Goal: Task Accomplishment & Management: Manage account settings

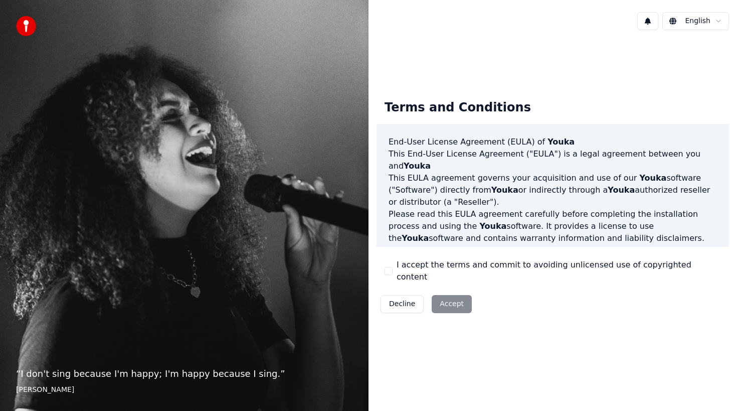
click at [392, 269] on button "I accept the terms and commit to avoiding unlicensed use of copyrighted content" at bounding box center [389, 271] width 8 height 8
click at [700, 21] on html "“ I don't sing because I'm happy; I'm happy because I sing. ” [PERSON_NAME] [PE…" at bounding box center [368, 205] width 737 height 411
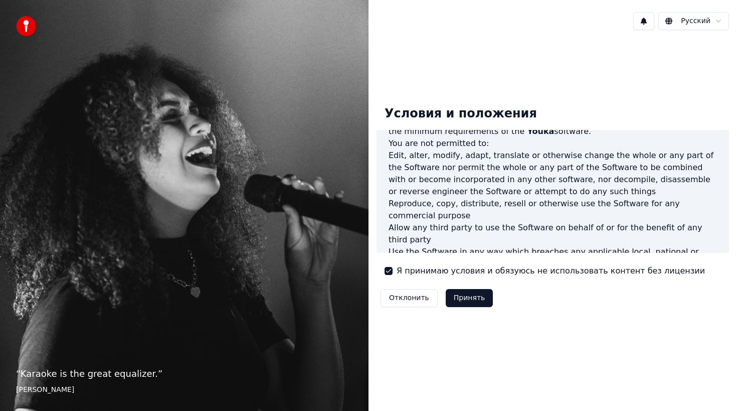
scroll to position [587, 0]
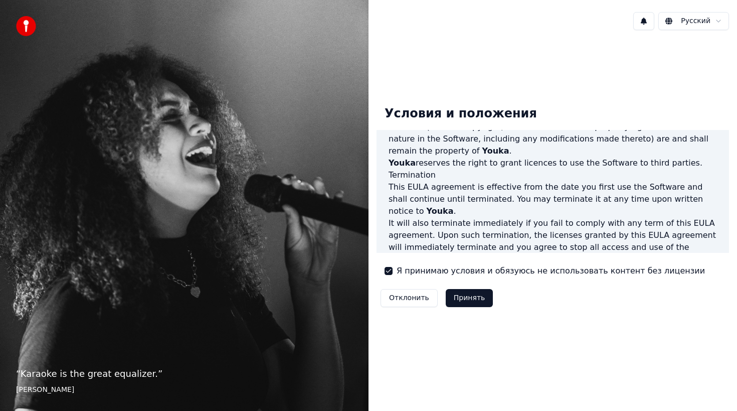
click at [458, 303] on button "Принять" at bounding box center [470, 298] width 48 height 18
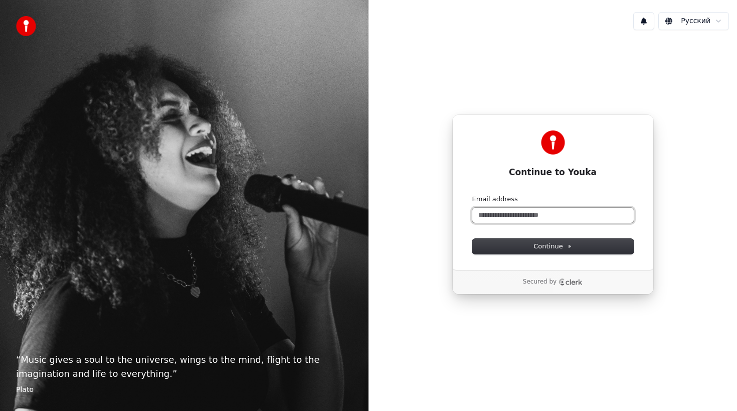
click at [498, 209] on input "Email address" at bounding box center [552, 215] width 161 height 15
type input "*"
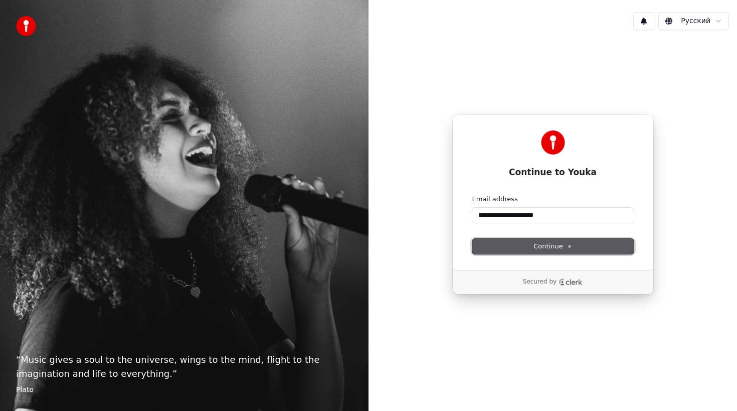
click at [525, 246] on button "Continue" at bounding box center [552, 246] width 161 height 15
type input "**********"
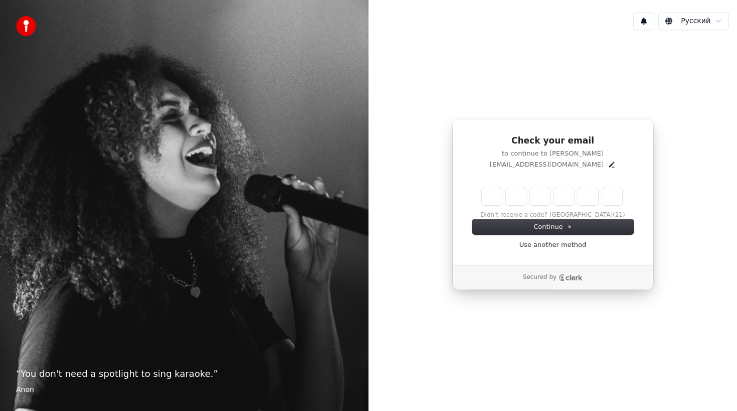
type input "******"
type input "*"
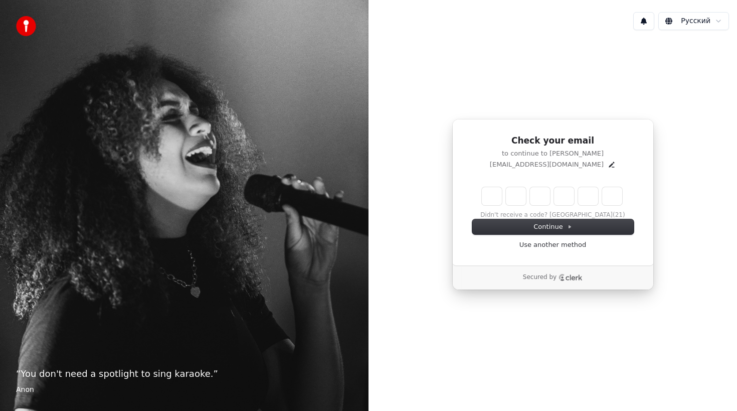
type input "*"
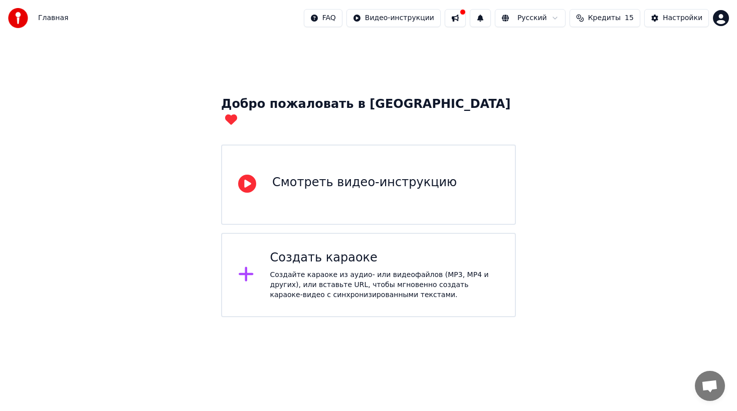
click at [618, 15] on span "Кредиты" at bounding box center [604, 18] width 33 height 10
click at [346, 174] on div "Смотреть видео-инструкцию" at bounding box center [364, 182] width 185 height 16
